Goal: Task Accomplishment & Management: Complete application form

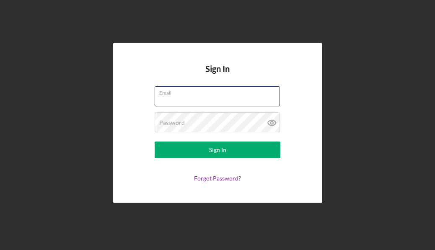
type input "[EMAIL_ADDRESS][DOMAIN_NAME]"
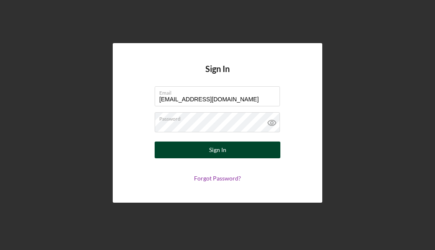
click at [207, 157] on button "Sign In" at bounding box center [218, 150] width 126 height 17
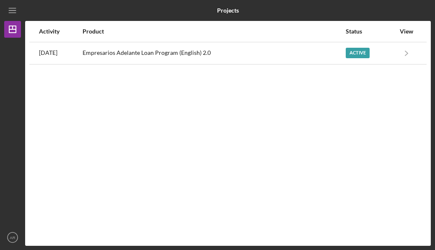
click at [221, 65] on div "Activity Product Status View [DATE] Empresarios Adelante Loan Program (English)…" at bounding box center [227, 133] width 405 height 225
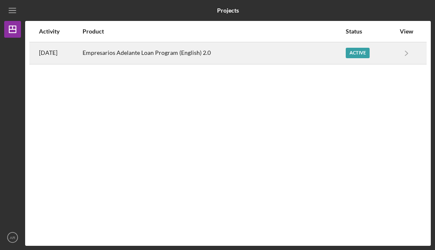
click at [229, 44] on div "Empresarios Adelante Loan Program (English) 2.0" at bounding box center [213, 53] width 262 height 21
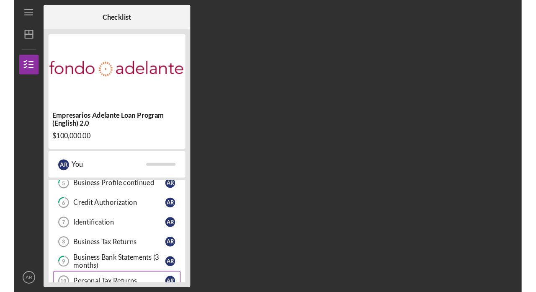
scroll to position [91, 0]
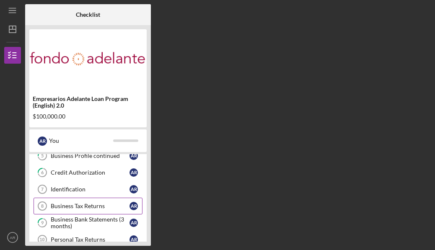
click at [87, 205] on div "Business Tax Returns" at bounding box center [90, 206] width 79 height 7
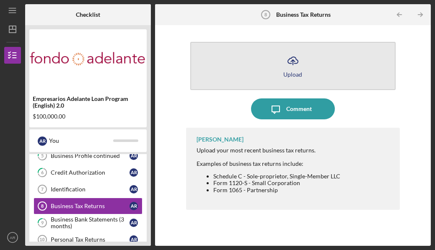
click at [288, 54] on icon "Icon/Upload" at bounding box center [292, 60] width 21 height 21
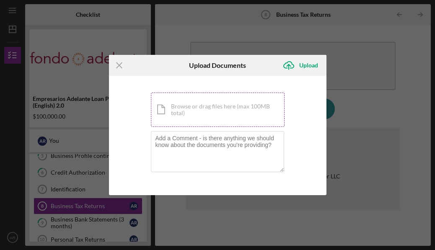
click at [251, 104] on div "Icon/Document Browse or drag files here (max 100MB total) Tap to choose files o…" at bounding box center [218, 110] width 134 height 34
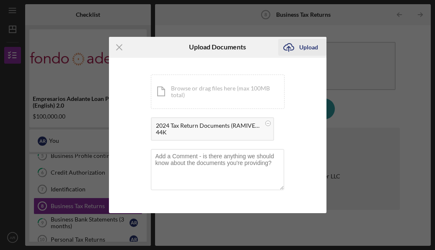
click at [312, 47] on div "Upload" at bounding box center [308, 47] width 19 height 17
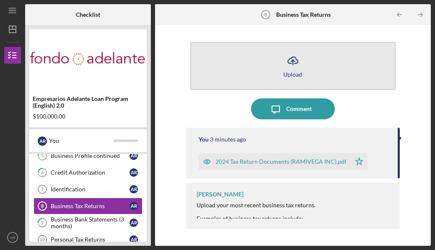
click at [198, 81] on button "Icon/Upload Upload" at bounding box center [292, 66] width 205 height 48
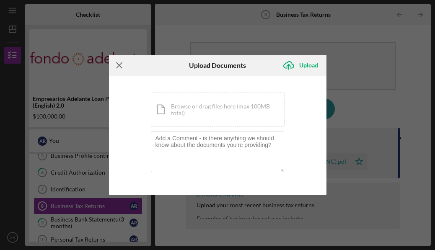
click at [124, 66] on icon "Icon/Menu Close" at bounding box center [119, 65] width 21 height 21
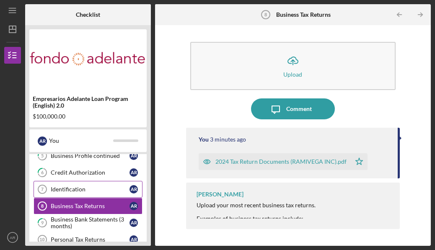
click at [98, 192] on div "Identification" at bounding box center [90, 189] width 79 height 7
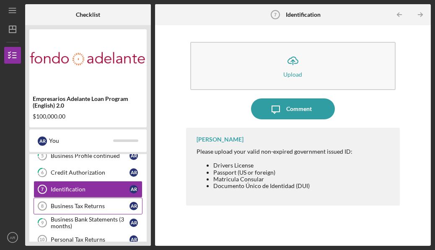
click at [94, 206] on div "Business Tax Returns" at bounding box center [90, 206] width 79 height 7
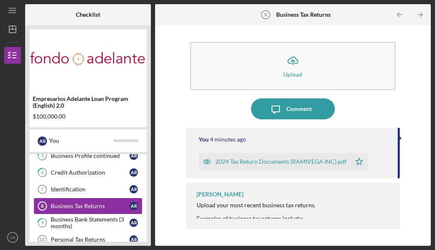
click at [424, 119] on div "Icon/Upload Upload Icon/Message Comment You 4 minutes ago 2024 Tax Return Docum…" at bounding box center [292, 135] width 267 height 212
click at [308, 204] on div "Upload your most recent business tax returns." at bounding box center [268, 205] width 144 height 7
click at [307, 203] on div "Upload your most recent business tax returns." at bounding box center [268, 205] width 144 height 7
drag, startPoint x: 399, startPoint y: 167, endPoint x: 400, endPoint y: 206, distance: 39.8
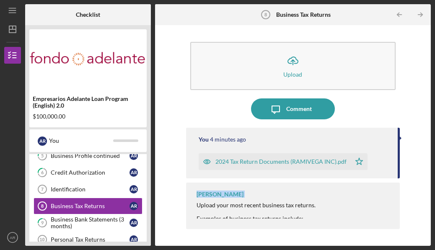
click at [402, 204] on div "Icon/Upload Upload Icon/Message Comment You 4 minutes ago 2024 Tax Return Docum…" at bounding box center [292, 135] width 267 height 212
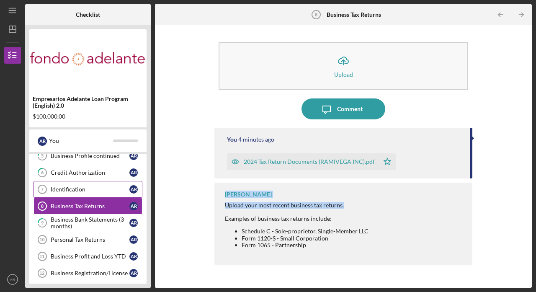
click at [111, 187] on div "Identification" at bounding box center [90, 189] width 79 height 7
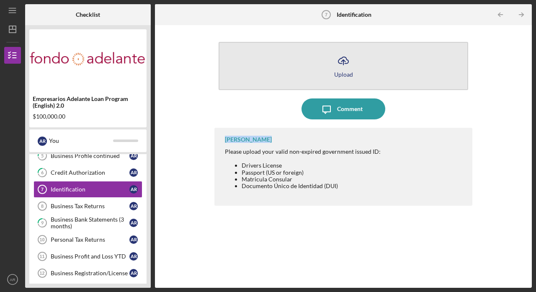
click at [357, 76] on button "Icon/Upload Upload" at bounding box center [344, 66] width 250 height 48
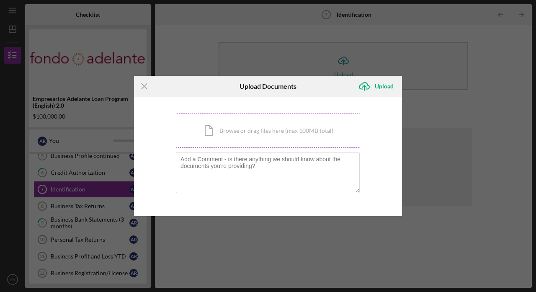
click at [304, 124] on div "Icon/Document Browse or drag files here (max 100MB total) Tap to choose files o…" at bounding box center [268, 130] width 184 height 34
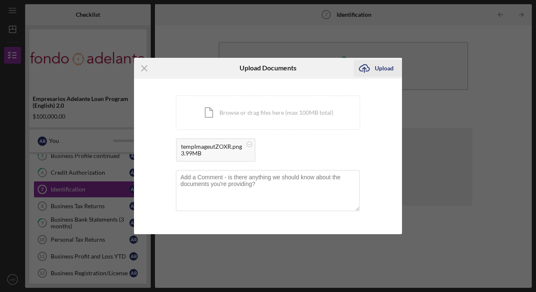
click at [376, 69] on div "Upload" at bounding box center [384, 68] width 19 height 17
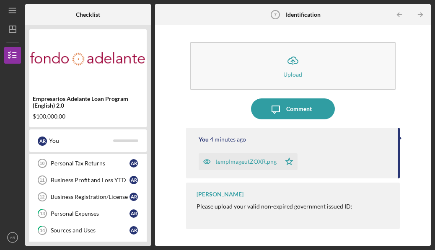
scroll to position [165, 0]
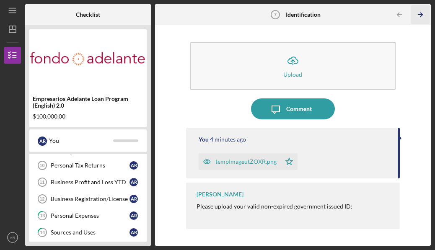
click at [422, 17] on icon "Icon/Table Pagination Arrow" at bounding box center [419, 14] width 19 height 19
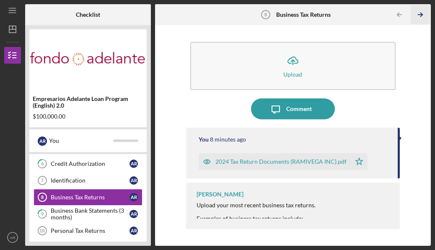
scroll to position [99, 0]
click at [417, 17] on icon "Icon/Table Pagination Arrow" at bounding box center [419, 14] width 19 height 19
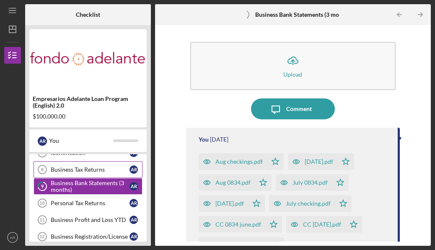
scroll to position [129, 0]
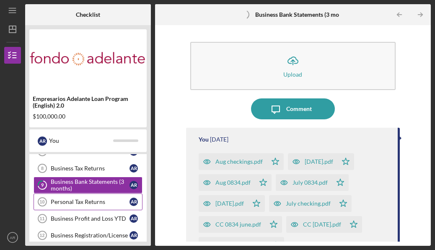
click at [106, 202] on div "Personal Tax Returns" at bounding box center [90, 201] width 79 height 7
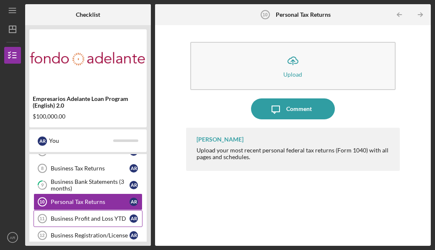
click at [106, 218] on div "Business Profit and Loss YTD" at bounding box center [90, 218] width 79 height 7
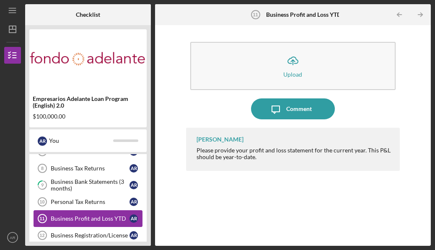
scroll to position [164, 0]
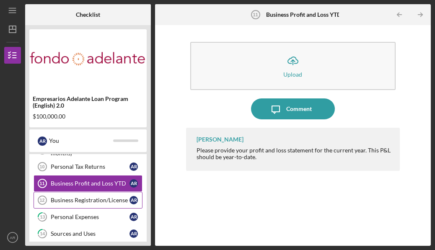
click at [103, 199] on div "Business Registration/License" at bounding box center [90, 200] width 79 height 7
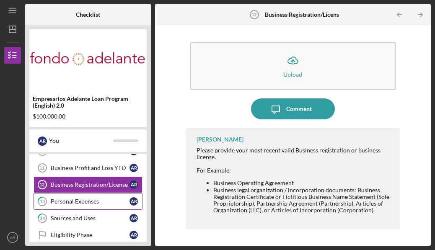
scroll to position [170, 0]
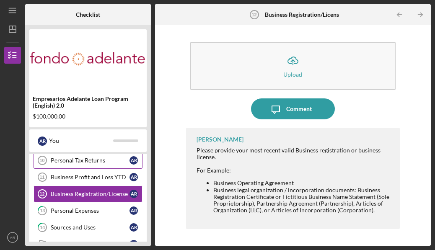
click at [97, 166] on link "Personal Tax Returns 10 Personal Tax Returns A R" at bounding box center [87, 160] width 109 height 17
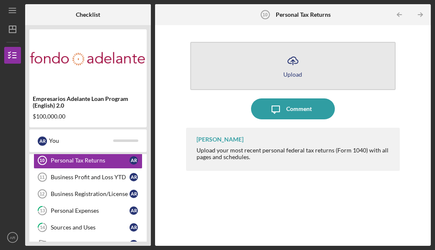
click at [309, 79] on button "Icon/Upload Upload" at bounding box center [292, 66] width 205 height 48
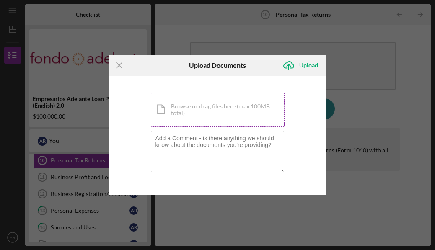
click at [230, 125] on div "Icon/Document Browse or drag files here (max 100MB total) Tap to choose files o…" at bounding box center [218, 110] width 134 height 34
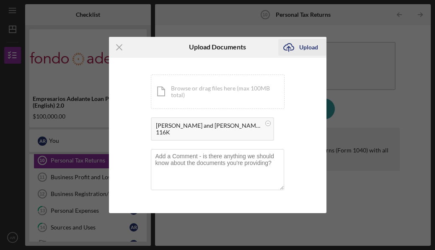
click at [311, 48] on div "Upload" at bounding box center [308, 47] width 19 height 17
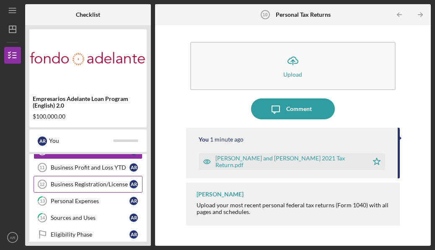
scroll to position [179, 0]
click at [94, 184] on div "Business Registration/License" at bounding box center [90, 184] width 79 height 7
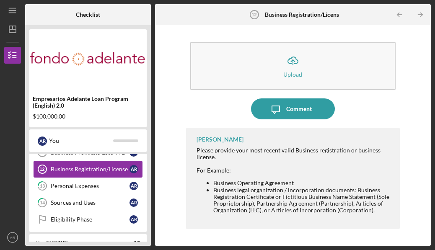
scroll to position [195, 0]
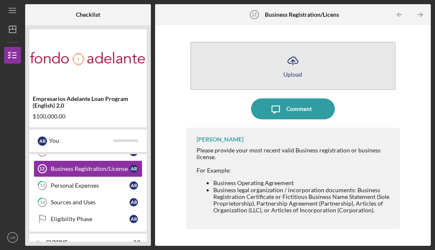
click at [308, 75] on button "Icon/Upload Upload" at bounding box center [292, 66] width 205 height 48
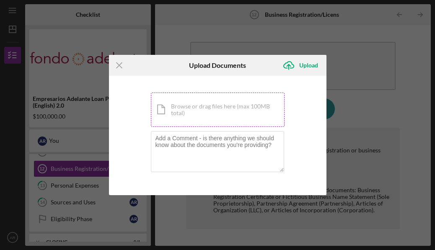
click at [254, 106] on div "Icon/Document Browse or drag files here (max 100MB total) Tap to choose files o…" at bounding box center [218, 110] width 134 height 34
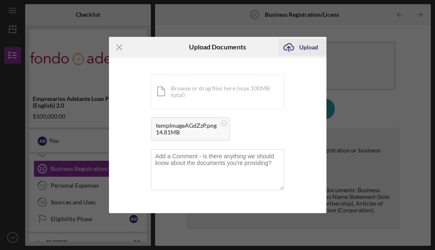
click at [298, 49] on icon "Icon/Upload" at bounding box center [288, 47] width 21 height 21
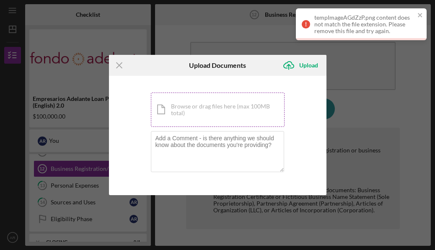
click at [236, 99] on div "Icon/Document Browse or drag files here (max 100MB total) Tap to choose files o…" at bounding box center [218, 110] width 134 height 34
click at [306, 64] on div "Upload" at bounding box center [308, 65] width 19 height 17
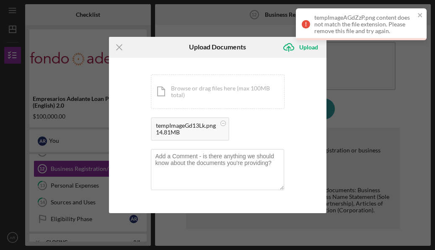
drag, startPoint x: 368, startPoint y: 249, endPoint x: 261, endPoint y: 115, distance: 171.7
click at [261, 115] on div "Icon/Document Browse or drag files here (max 100MB total) Tap to choose files o…" at bounding box center [218, 110] width 134 height 70
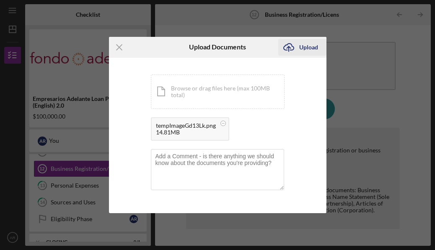
click at [305, 47] on div "Upload" at bounding box center [308, 47] width 19 height 17
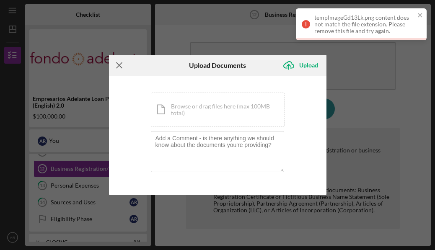
click at [115, 64] on icon "Icon/Menu Close" at bounding box center [119, 65] width 21 height 21
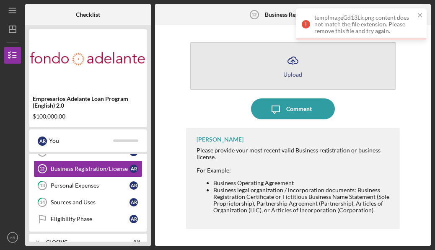
click at [314, 70] on button "Icon/Upload Upload" at bounding box center [292, 66] width 205 height 48
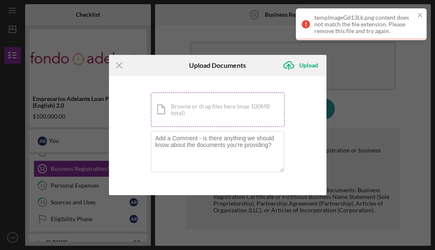
click at [253, 98] on div "Icon/Document Browse or drag files here (max 100MB total) Tap to choose files o…" at bounding box center [218, 110] width 134 height 34
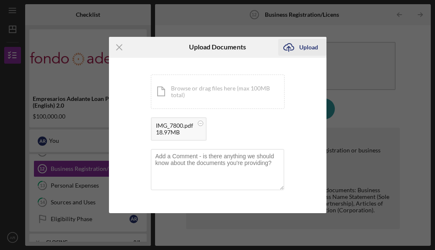
click at [309, 49] on div "Upload" at bounding box center [308, 47] width 19 height 17
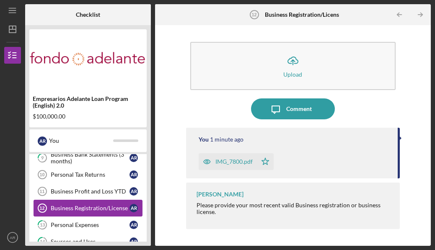
scroll to position [150, 0]
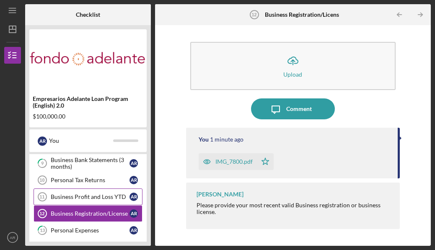
click at [113, 194] on div "Business Profit and Loss YTD" at bounding box center [90, 196] width 79 height 7
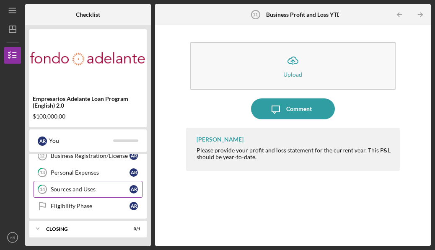
scroll to position [206, 0]
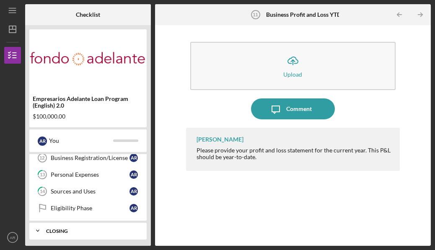
click at [108, 229] on div "Closing" at bounding box center [91, 231] width 90 height 5
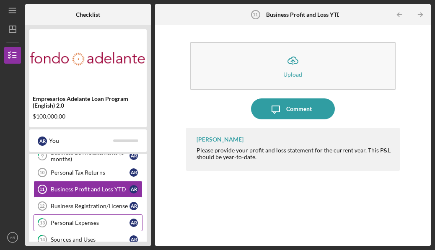
scroll to position [156, 0]
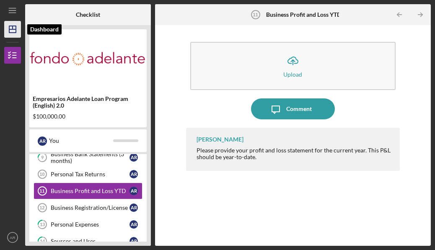
click at [15, 26] on icon "Icon/Dashboard" at bounding box center [12, 29] width 21 height 21
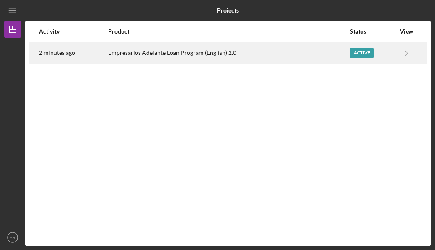
click at [133, 46] on div "Empresarios Adelante Loan Program (English) 2.0" at bounding box center [228, 53] width 241 height 21
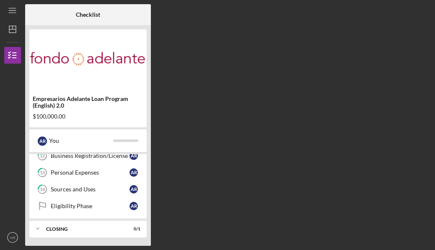
scroll to position [208, 0]
